Goal: Information Seeking & Learning: Learn about a topic

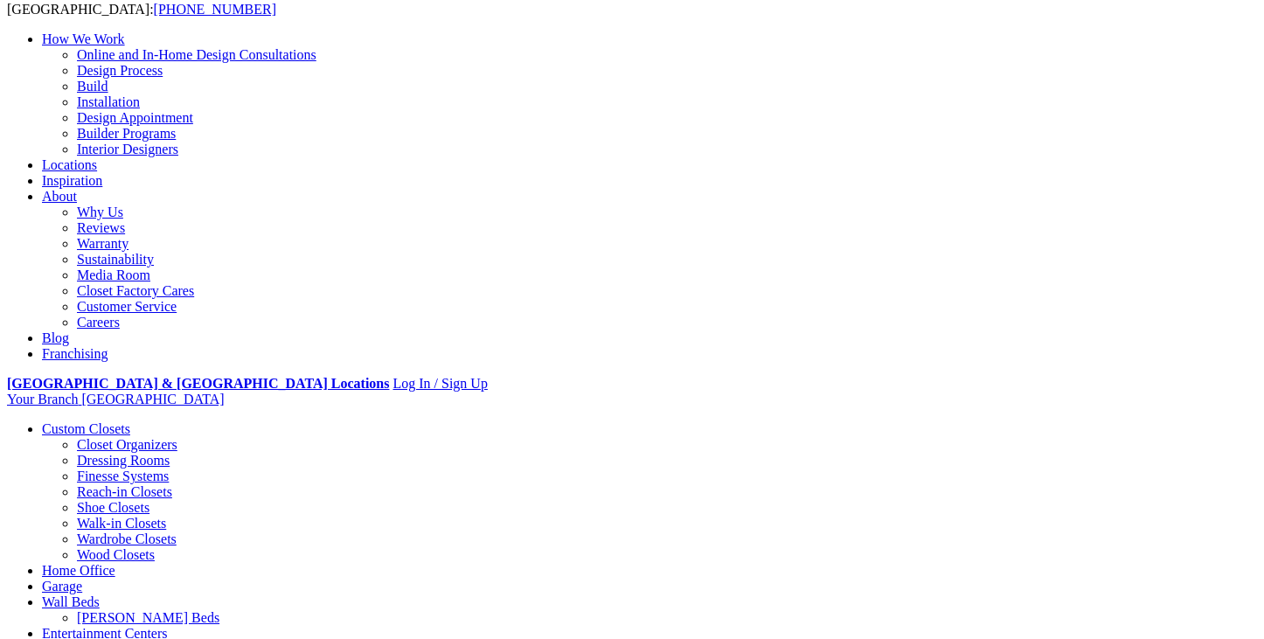
scroll to position [63, 0]
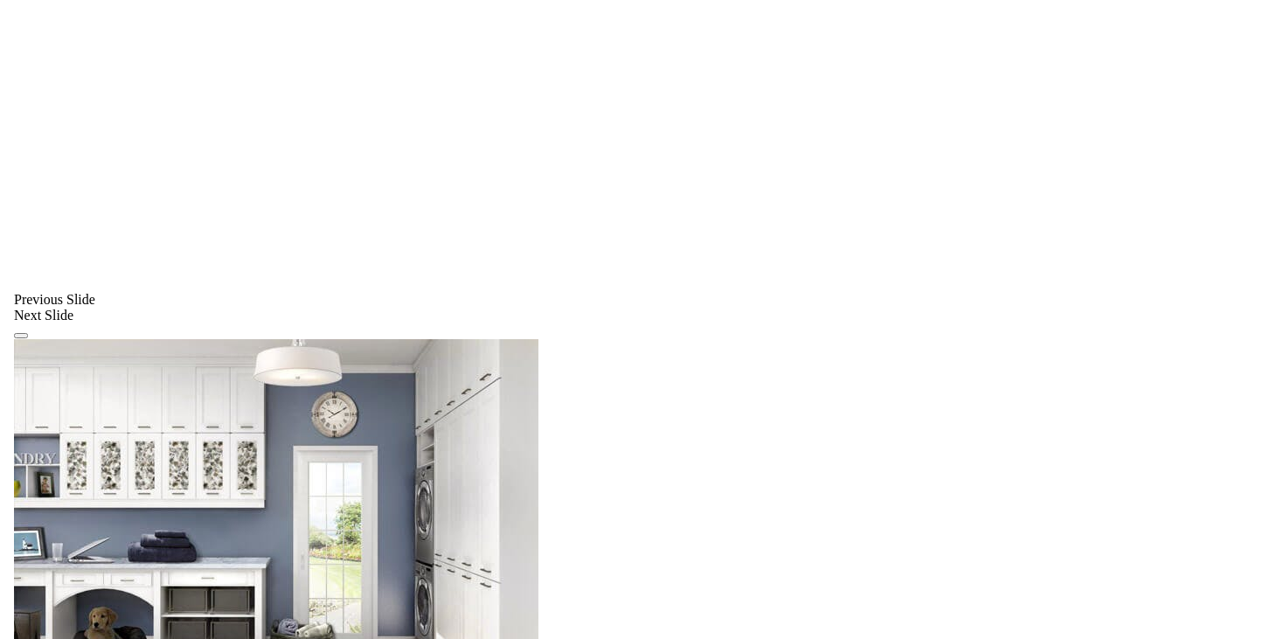
scroll to position [1159, 0]
